Goal: Task Accomplishment & Management: Manage account settings

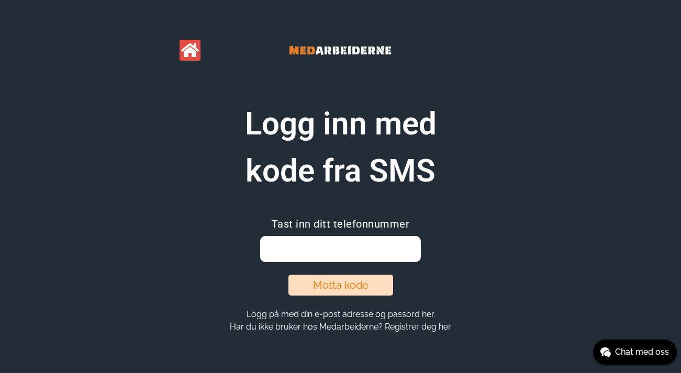
click at [343, 242] on input "email" at bounding box center [340, 249] width 161 height 26
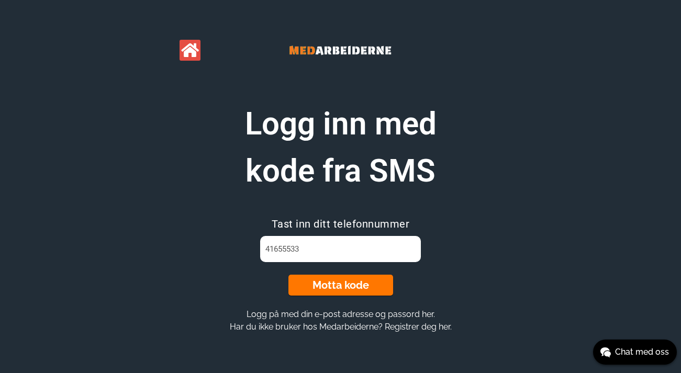
type input "41655533"
click at [352, 286] on button "Motta kode" at bounding box center [340, 285] width 105 height 21
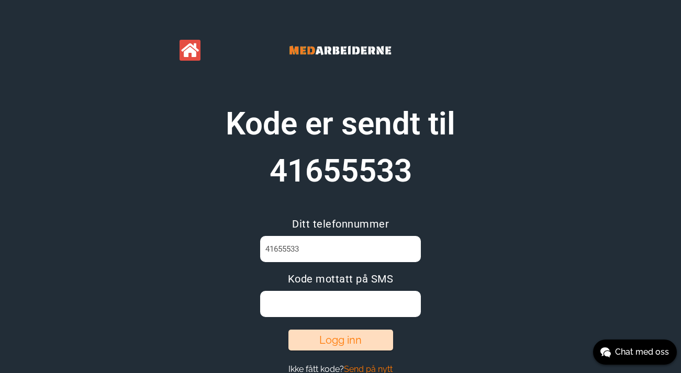
click at [331, 298] on input at bounding box center [340, 304] width 161 height 26
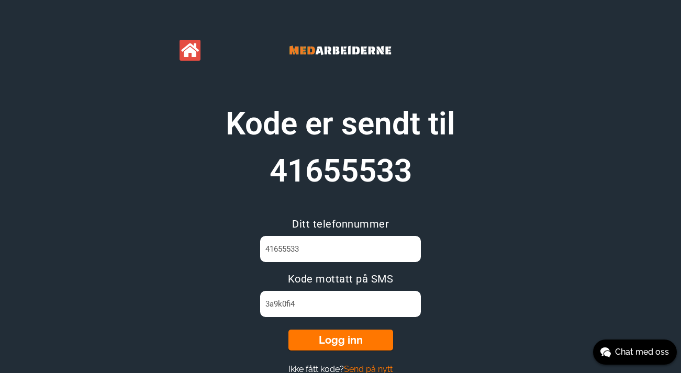
type input "3a9k0fi4"
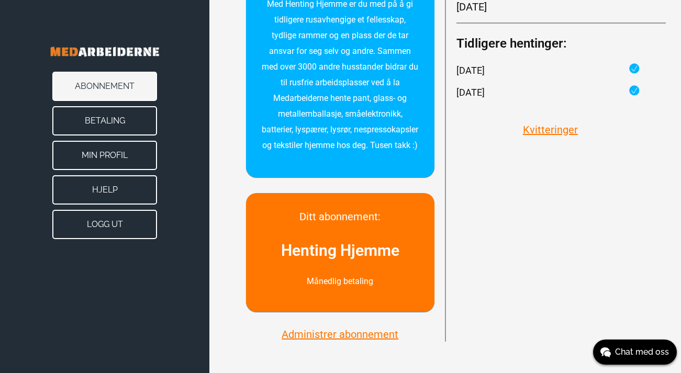
scroll to position [245, 0]
click at [332, 334] on button "Administrer abonnement" at bounding box center [339, 335] width 123 height 14
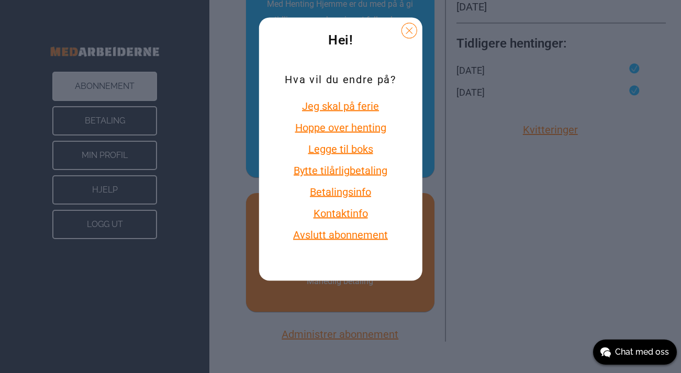
click at [338, 150] on button "Legge til boks" at bounding box center [340, 149] width 111 height 14
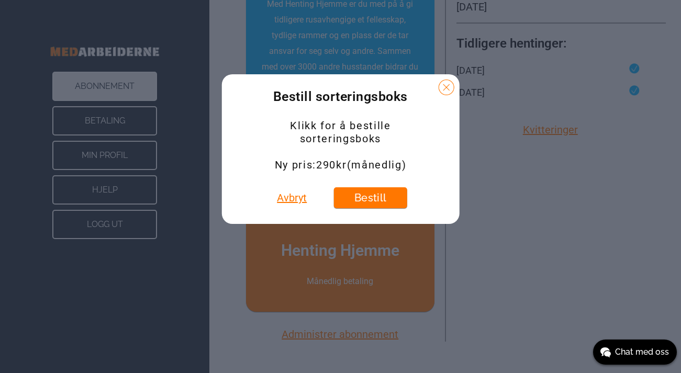
click at [446, 87] on button at bounding box center [447, 88] width 16 height 16
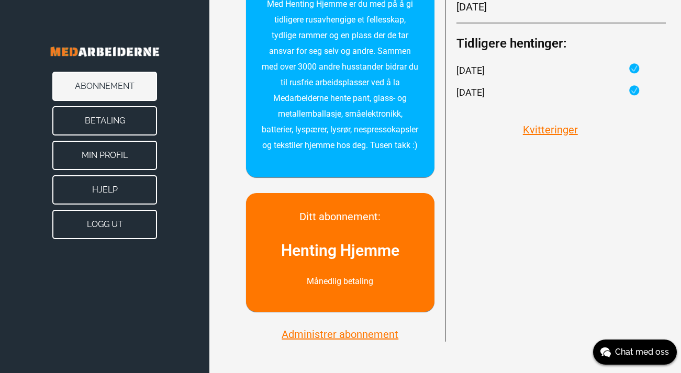
click at [99, 160] on button "Min Profil" at bounding box center [104, 155] width 105 height 29
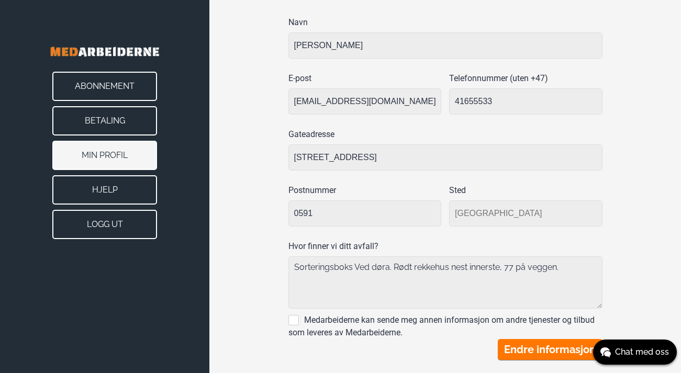
scroll to position [212, 0]
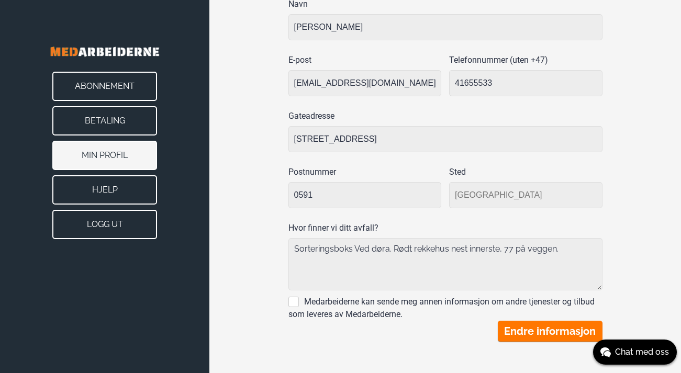
click at [133, 191] on button "Hjelp" at bounding box center [104, 189] width 105 height 29
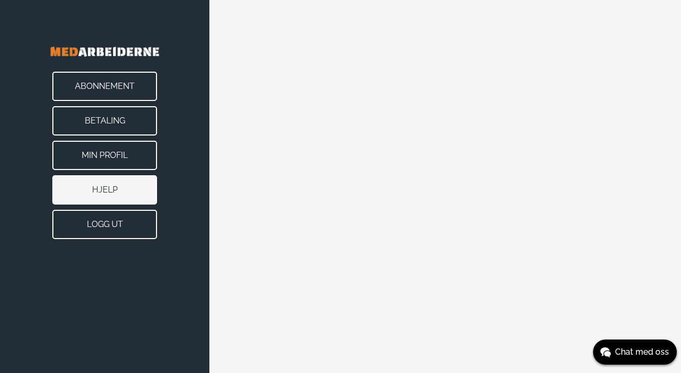
scroll to position [117, 0]
click at [104, 156] on button "Min Profil" at bounding box center [104, 155] width 105 height 29
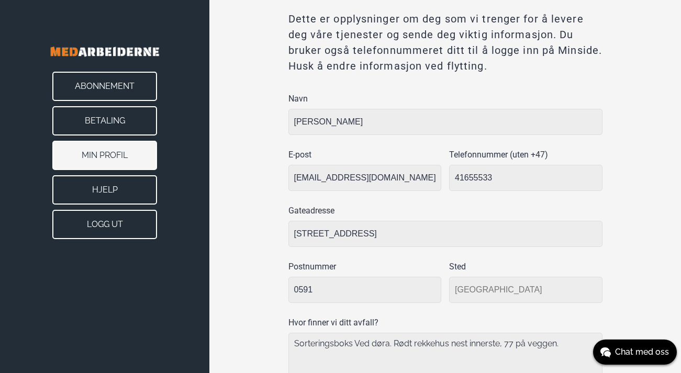
click at [115, 85] on button "Abonnement" at bounding box center [104, 86] width 105 height 29
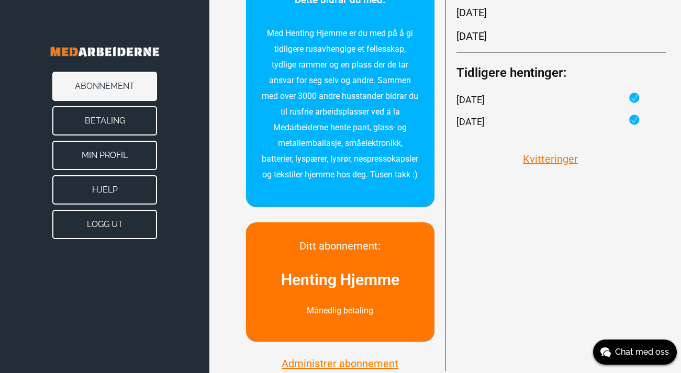
scroll to position [245, 0]
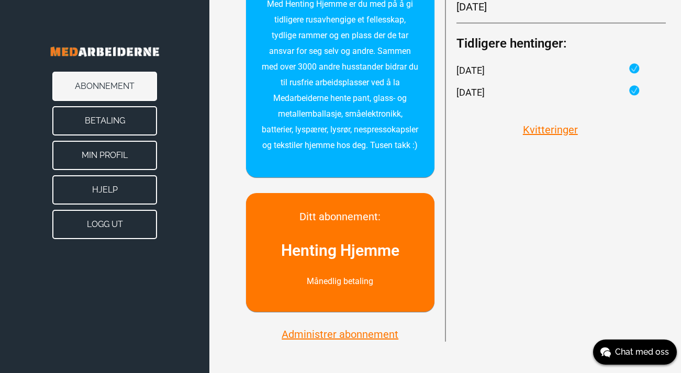
click at [327, 334] on button "Administrer abonnement" at bounding box center [339, 335] width 123 height 14
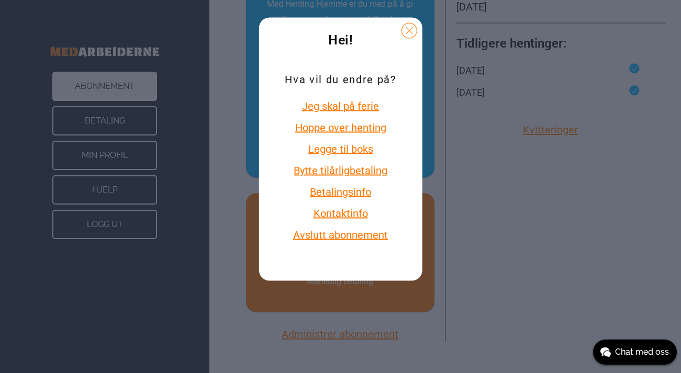
click at [338, 213] on button "Kontaktinfo" at bounding box center [340, 214] width 111 height 14
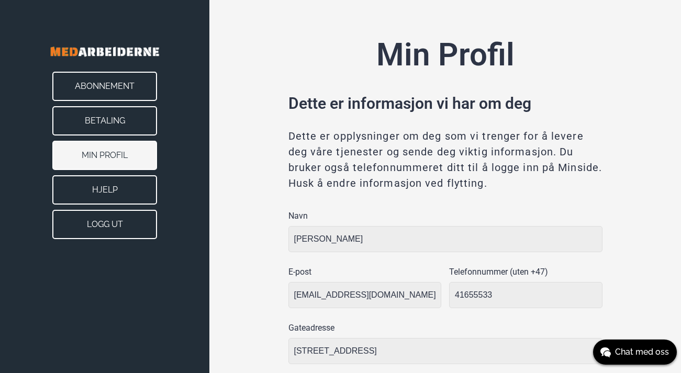
click at [105, 191] on button "Hjelp" at bounding box center [104, 189] width 105 height 29
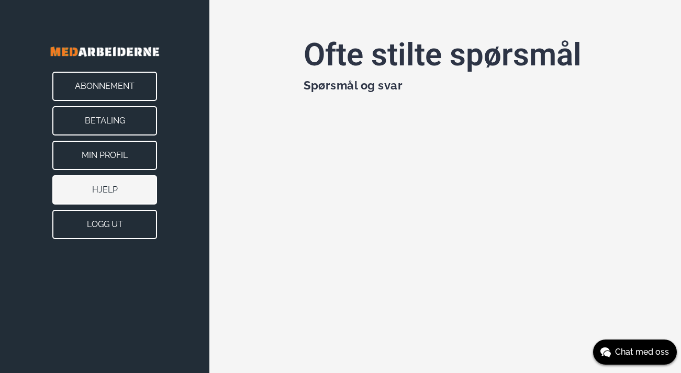
click at [102, 151] on button "Min Profil" at bounding box center [104, 155] width 105 height 29
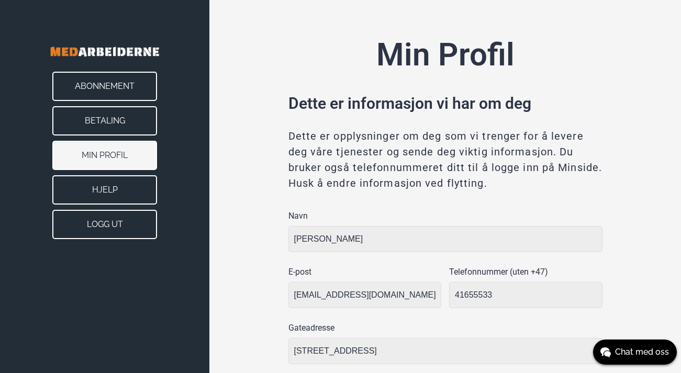
type input "[GEOGRAPHIC_DATA]"
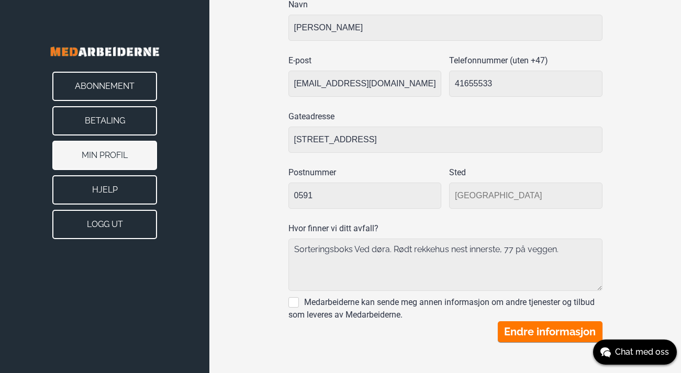
scroll to position [212, 0]
click at [127, 118] on button "Betaling" at bounding box center [104, 120] width 105 height 29
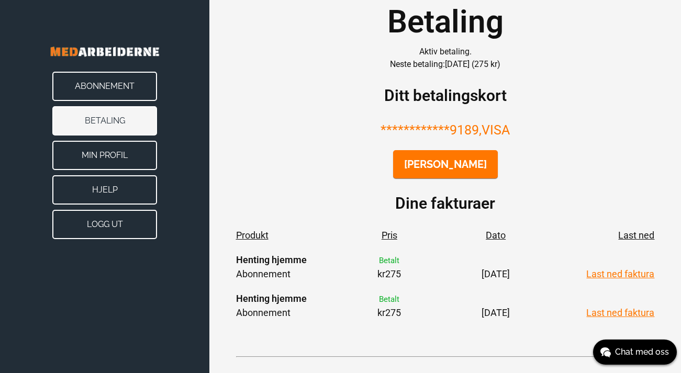
scroll to position [79, 0]
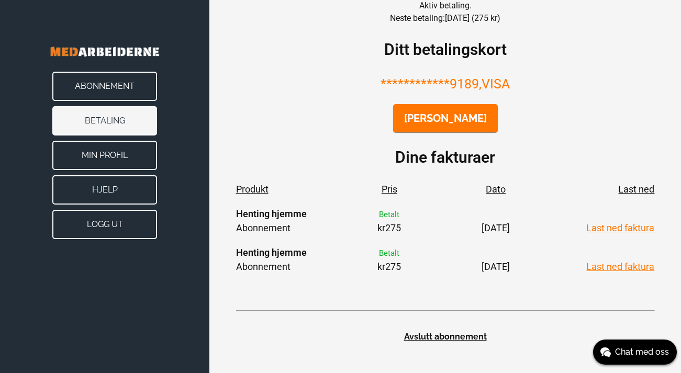
click at [117, 87] on button "Abonnement" at bounding box center [104, 86] width 105 height 29
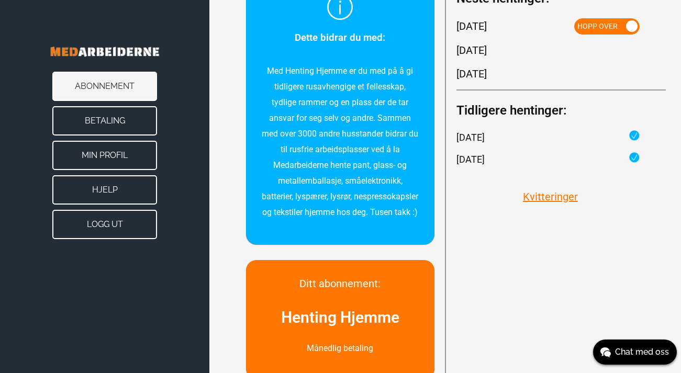
scroll to position [245, 0]
